Goal: Browse casually

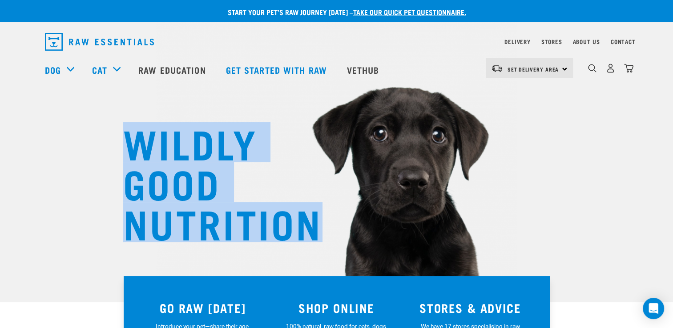
drag, startPoint x: 319, startPoint y: 218, endPoint x: 128, endPoint y: 154, distance: 201.1
click at [128, 154] on h1 "WILDLY GOOD NUTRITION" at bounding box center [212, 182] width 178 height 120
drag, startPoint x: 128, startPoint y: 154, endPoint x: 178, endPoint y: 157, distance: 49.9
copy h1 "WILDLY GOOD NUTRITION"
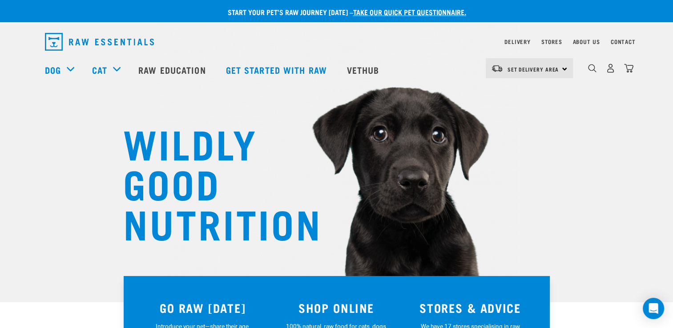
click at [78, 177] on div "WILDLY GOOD NUTRITION" at bounding box center [336, 151] width 673 height 302
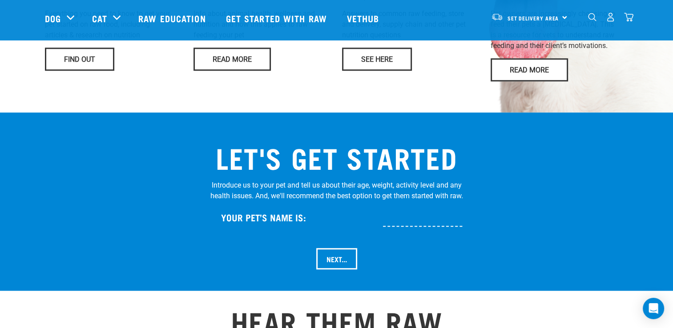
scroll to position [826, 0]
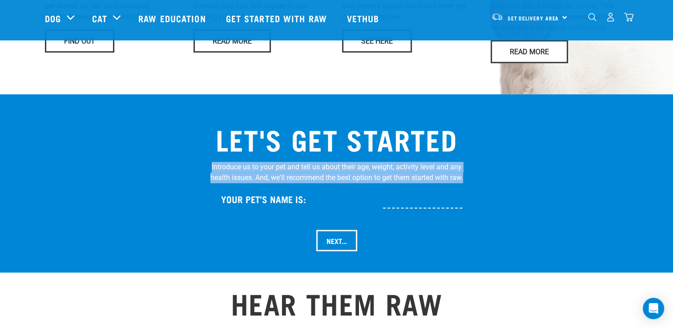
drag, startPoint x: 346, startPoint y: 160, endPoint x: 208, endPoint y: 141, distance: 140.0
click at [208, 141] on div "LET'S GET STARTED Introduce us to your pet and tell us about their age, weight,…" at bounding box center [336, 187] width 267 height 129
drag, startPoint x: 208, startPoint y: 141, endPoint x: 275, endPoint y: 147, distance: 67.4
copy p "Introduce us to your pet and tell us about their age, weight, activity level an…"
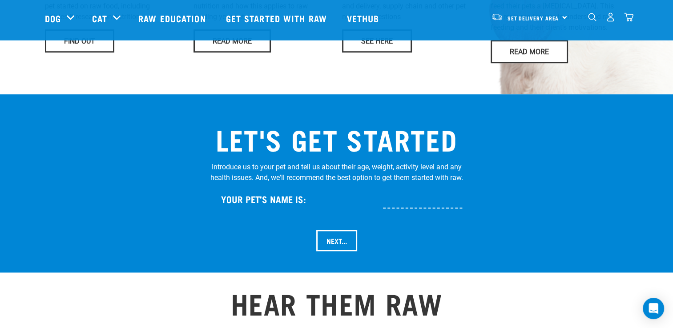
click at [532, 287] on h2 "HEAR THEM RAW" at bounding box center [336, 303] width 583 height 32
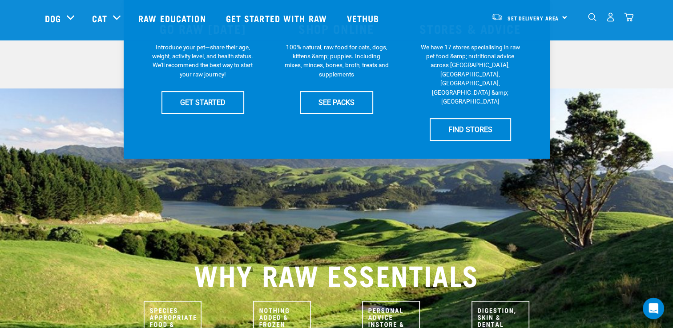
scroll to position [0, 0]
